Goal: Information Seeking & Learning: Learn about a topic

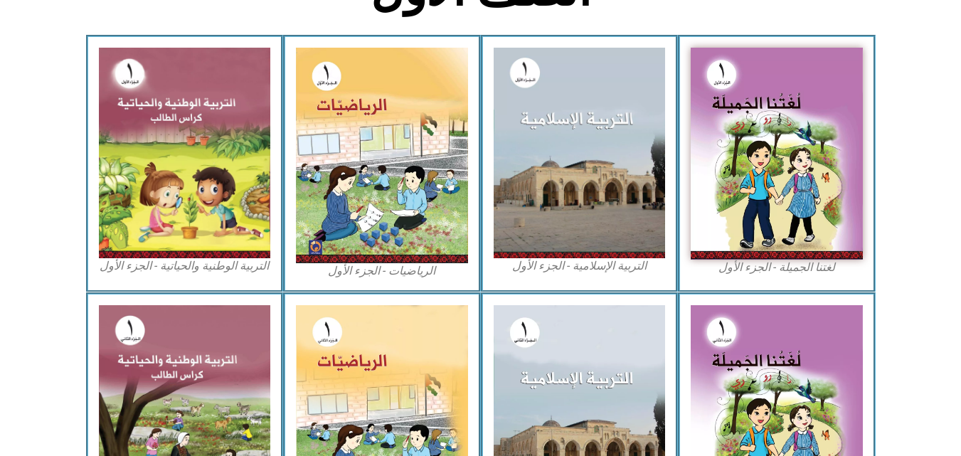
scroll to position [464, 0]
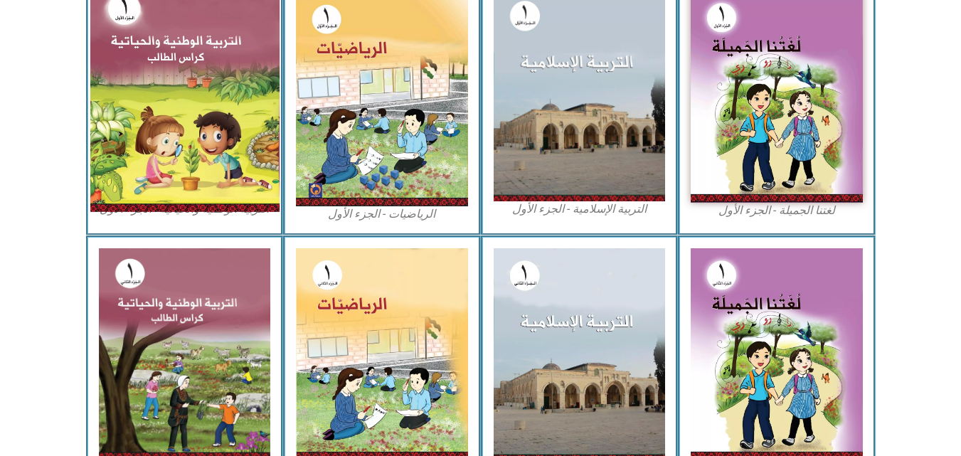
click at [161, 124] on img at bounding box center [184, 95] width 189 height 231
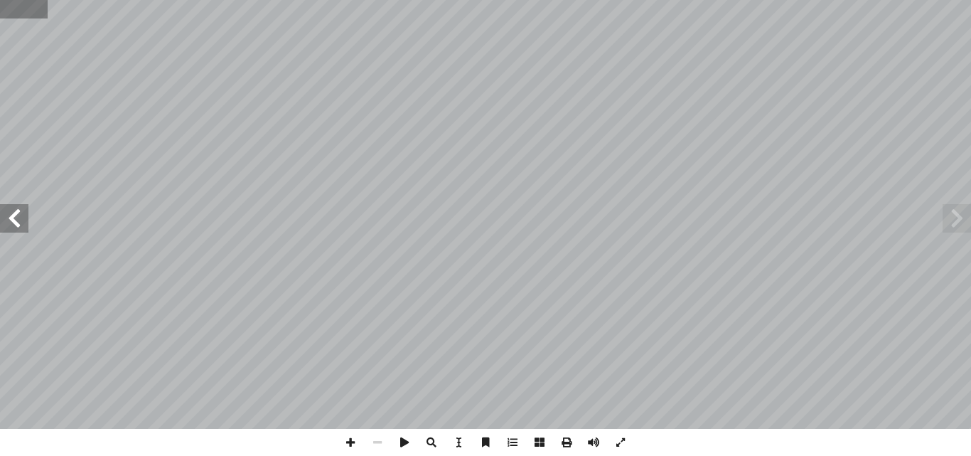
click at [14, 9] on input "text" at bounding box center [24, 9] width 48 height 18
type input "**"
click at [11, 225] on span at bounding box center [14, 218] width 28 height 28
click at [356, 440] on span at bounding box center [350, 442] width 27 height 27
click at [378, 430] on span at bounding box center [377, 442] width 27 height 27
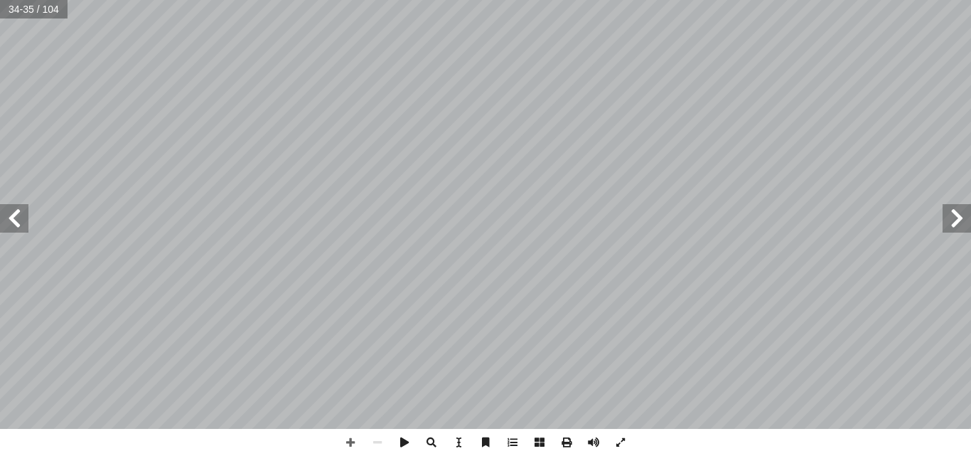
click at [16, 220] on span at bounding box center [14, 218] width 28 height 28
click at [17, 220] on span at bounding box center [14, 218] width 28 height 28
click at [348, 437] on span at bounding box center [350, 442] width 27 height 27
